Goal: Information Seeking & Learning: Understand process/instructions

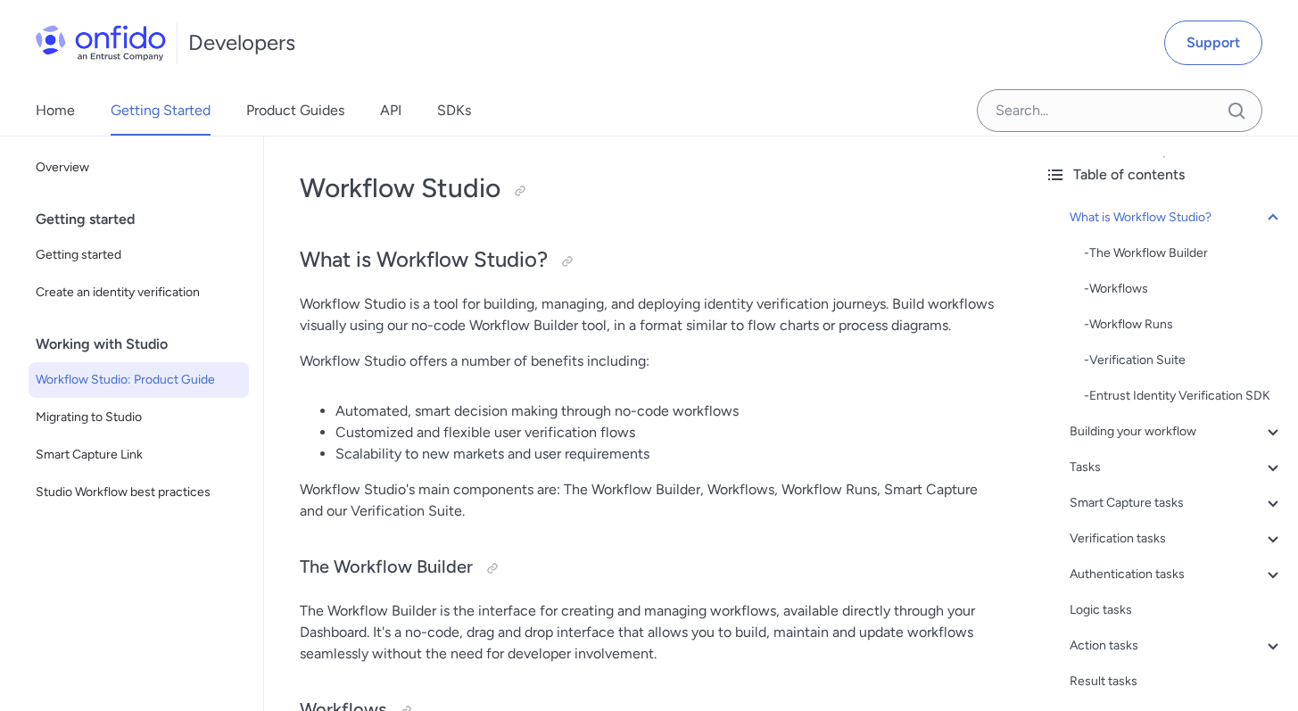
scroll to position [74, 0]
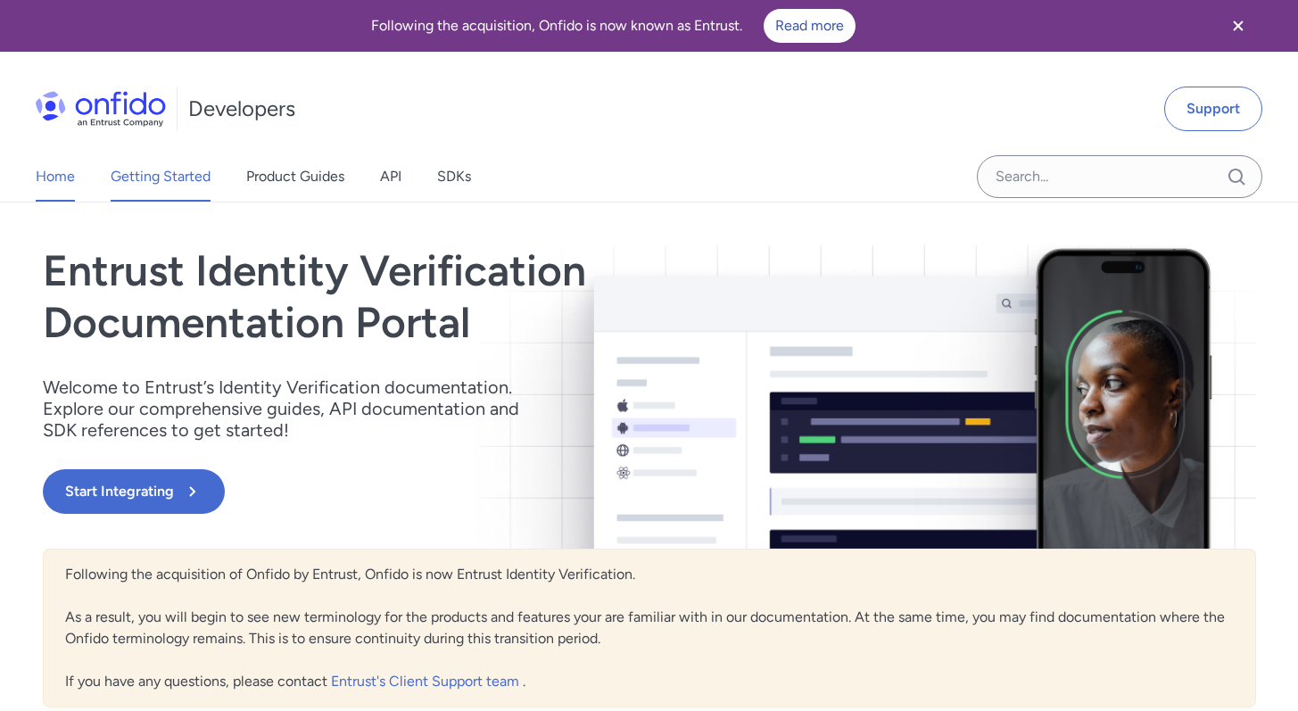
click at [153, 170] on link "Getting Started" at bounding box center [161, 177] width 100 height 50
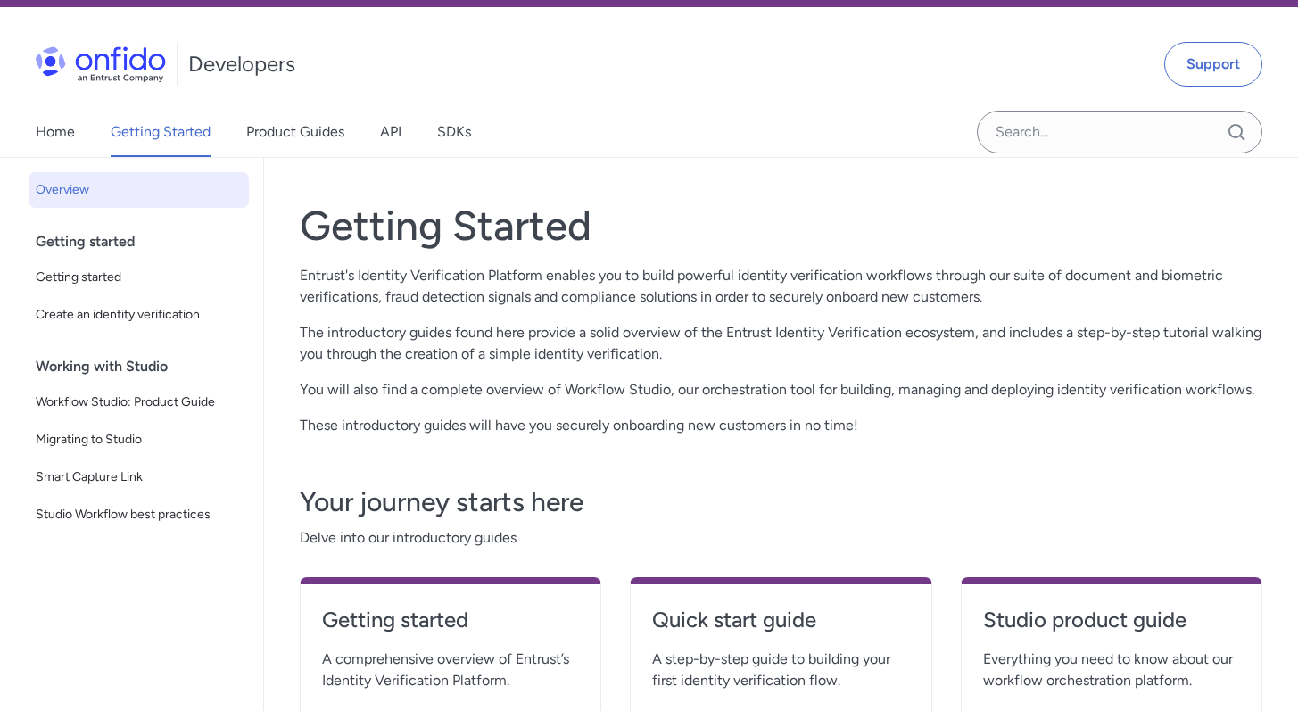
scroll to position [59, 0]
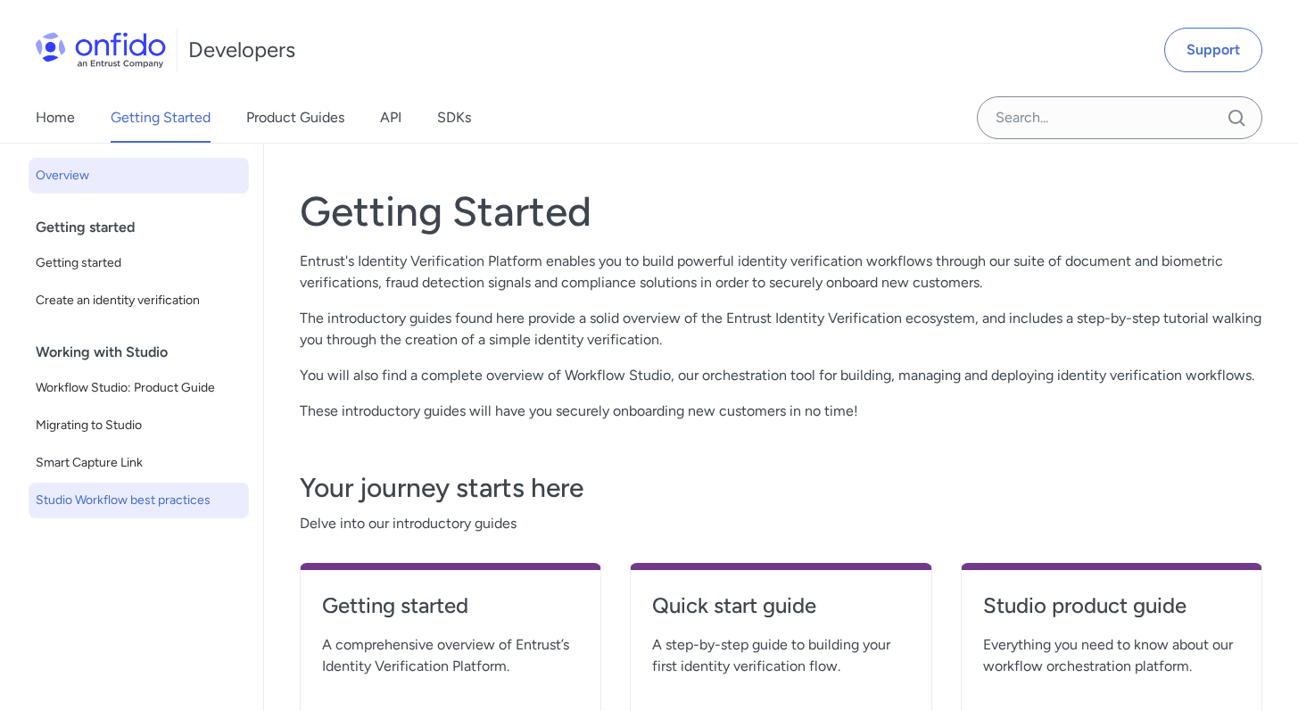
click at [133, 501] on span "Studio Workflow best practices" at bounding box center [139, 500] width 206 height 21
